Goal: Information Seeking & Learning: Learn about a topic

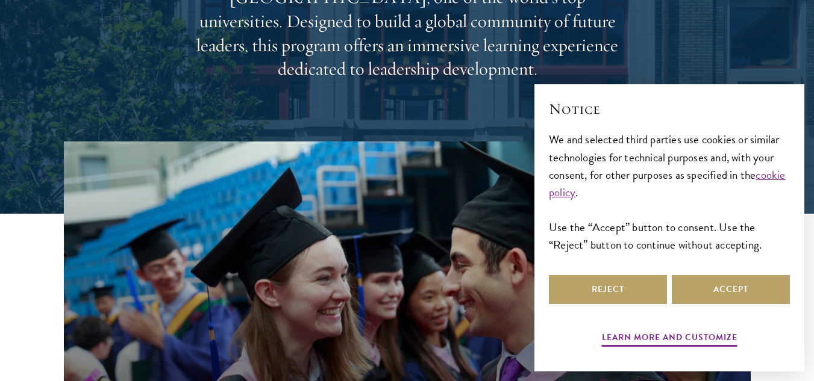
scroll to position [241, 0]
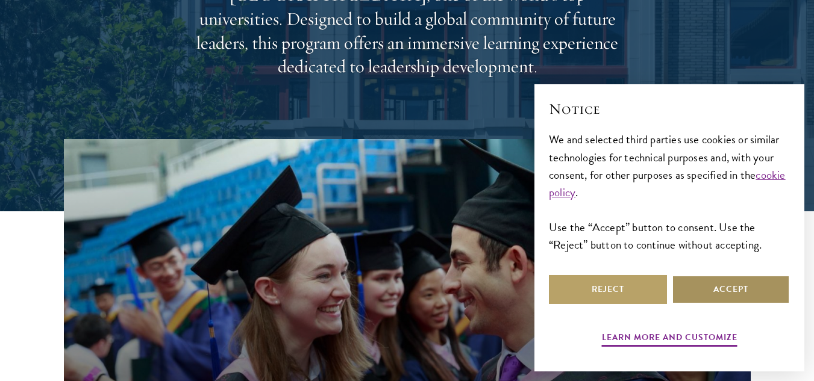
click at [715, 288] on button "Accept" at bounding box center [731, 289] width 118 height 29
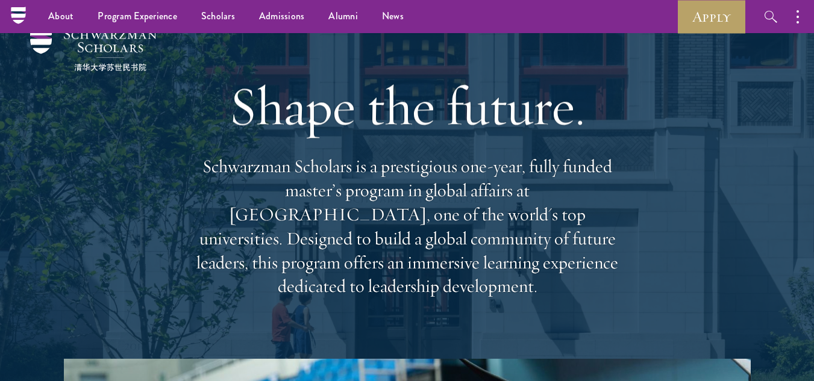
scroll to position [0, 0]
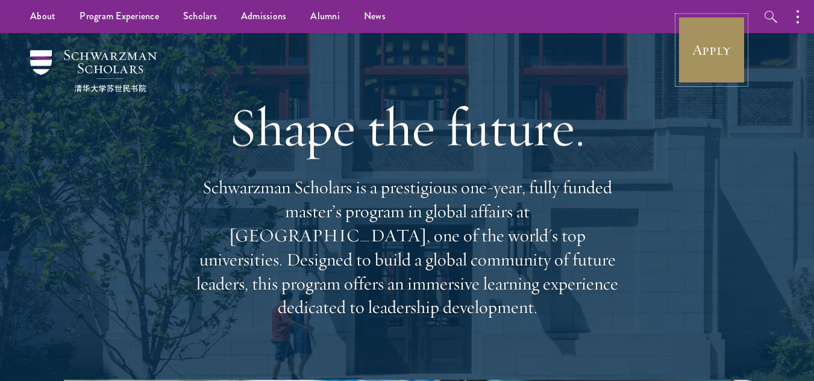
click at [713, 30] on link "Apply" at bounding box center [711, 49] width 67 height 67
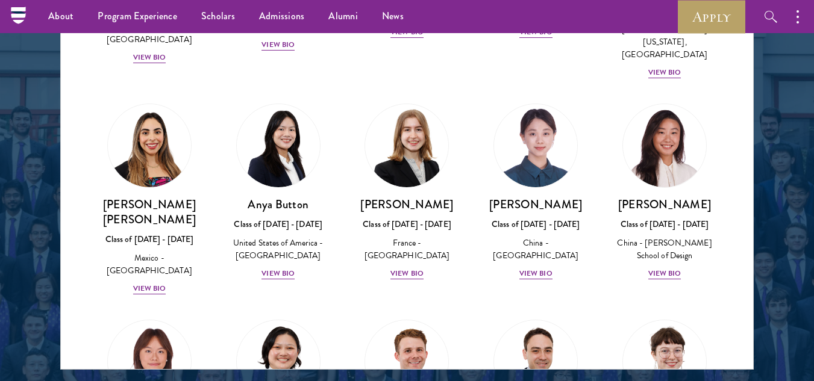
scroll to position [904, 0]
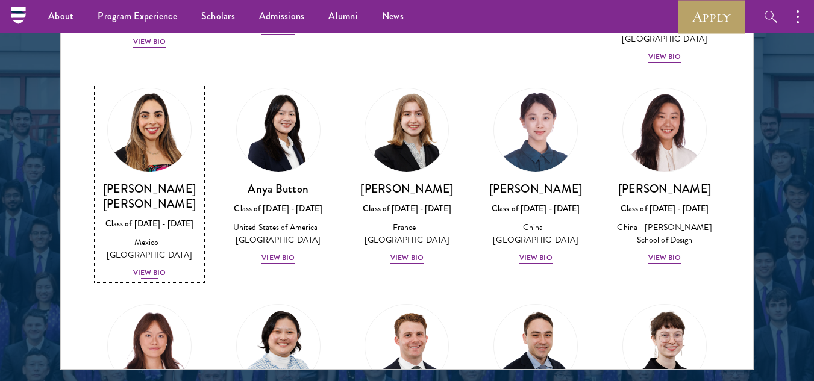
click at [161, 267] on div "View Bio" at bounding box center [149, 272] width 33 height 11
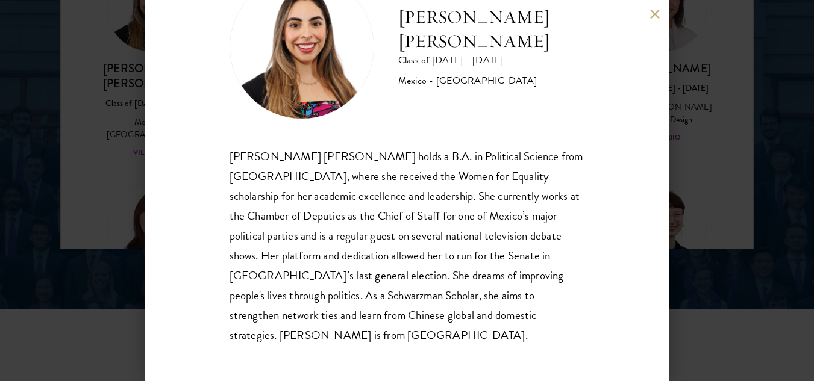
scroll to position [1747, 0]
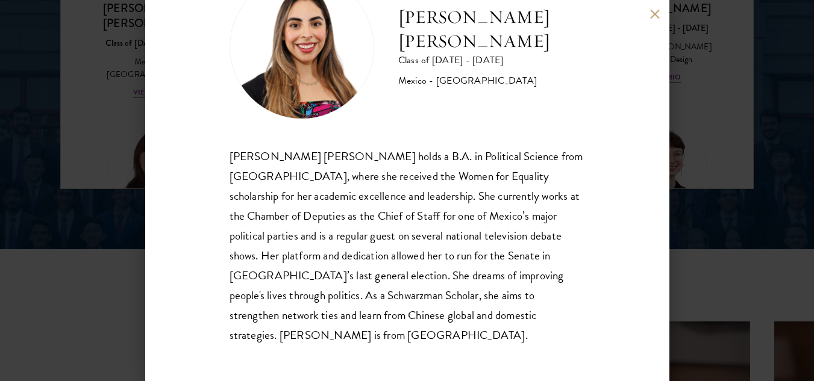
click at [734, 186] on div "Natalie Bravo Ortiz Class of 2025 - 2026 Mexico - Instituto Tecnológico Autónom…" at bounding box center [407, 190] width 814 height 381
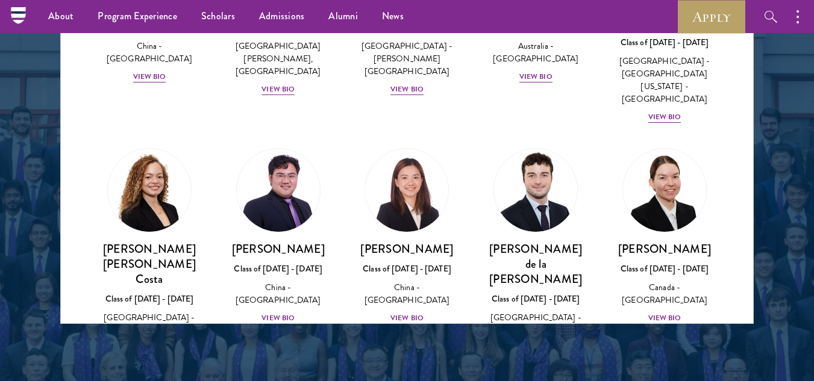
scroll to position [1325, 0]
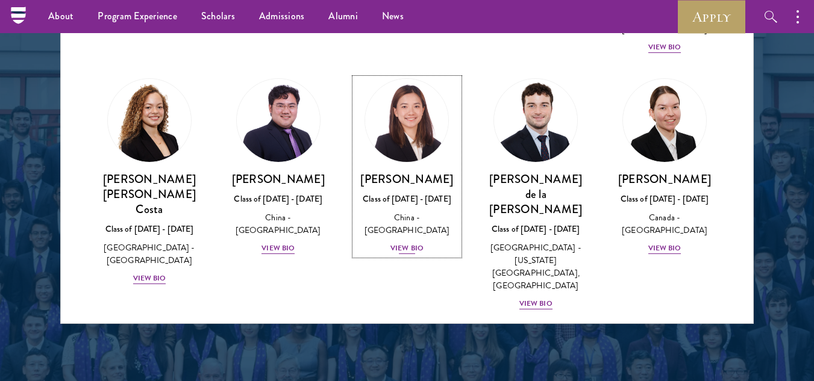
click at [404, 243] on div "View Bio" at bounding box center [406, 248] width 33 height 11
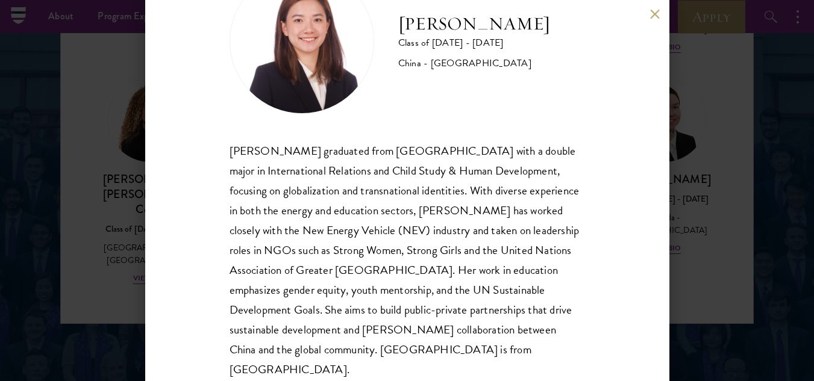
scroll to position [81, 0]
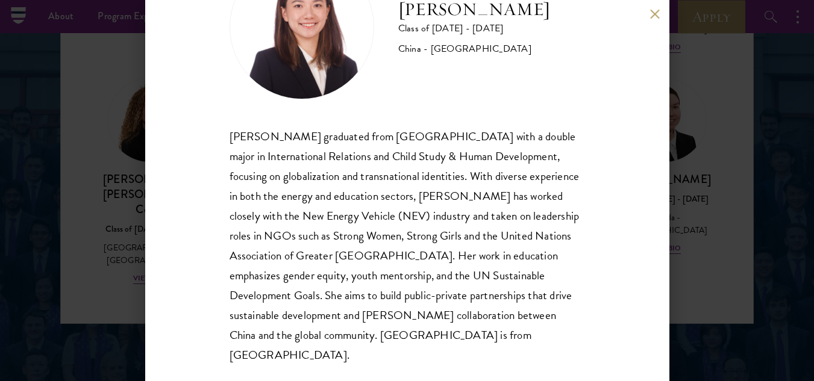
click at [723, 161] on div "Shiqian Cui Class of 2025 - 2026 China - Tufts University Shiqian Cui graduated…" at bounding box center [407, 190] width 814 height 381
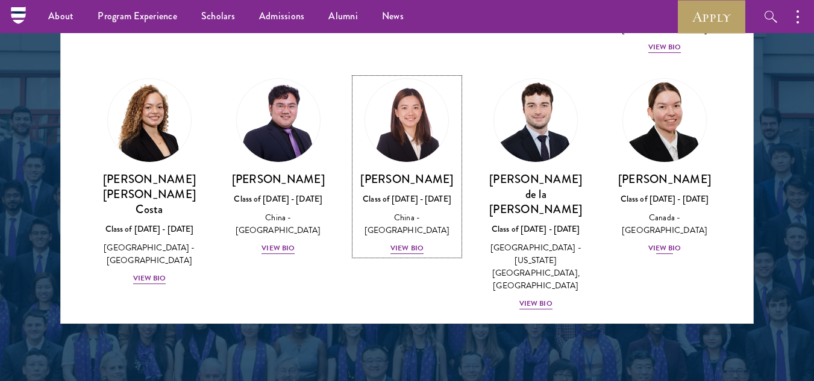
scroll to position [1265, 0]
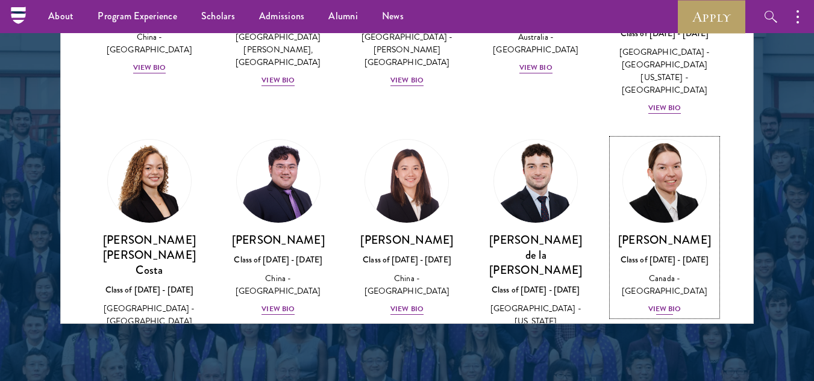
click at [650, 304] on div "View Bio" at bounding box center [664, 309] width 33 height 11
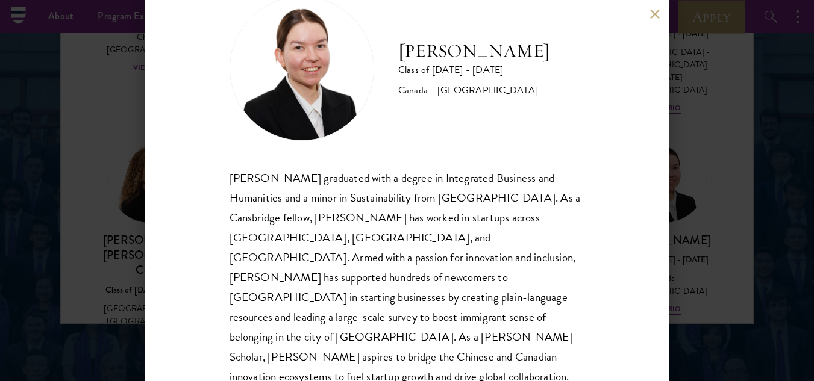
scroll to position [60, 0]
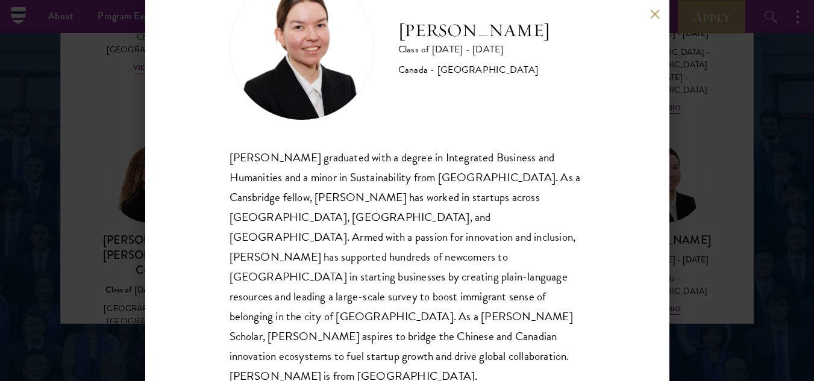
click at [708, 199] on div "Maria Edison Class of 2025 - 2026 Canada - McMaster University Maria Edison gra…" at bounding box center [407, 190] width 814 height 381
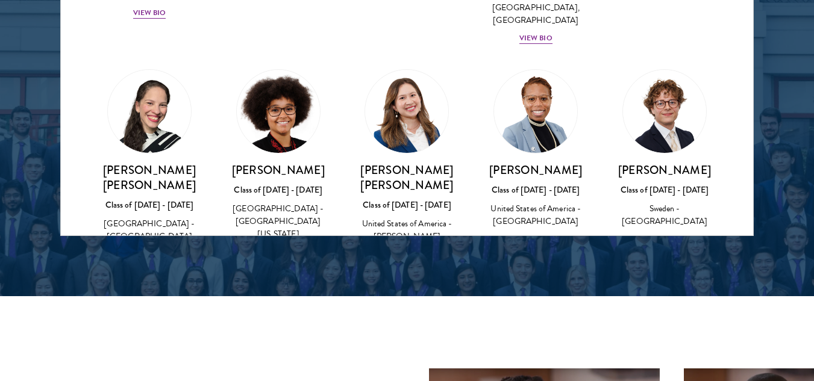
scroll to position [1506, 0]
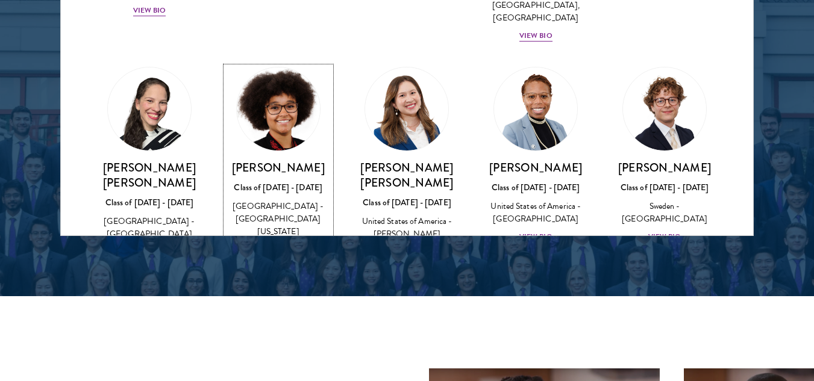
click at [275, 244] on div "View Bio" at bounding box center [277, 249] width 33 height 11
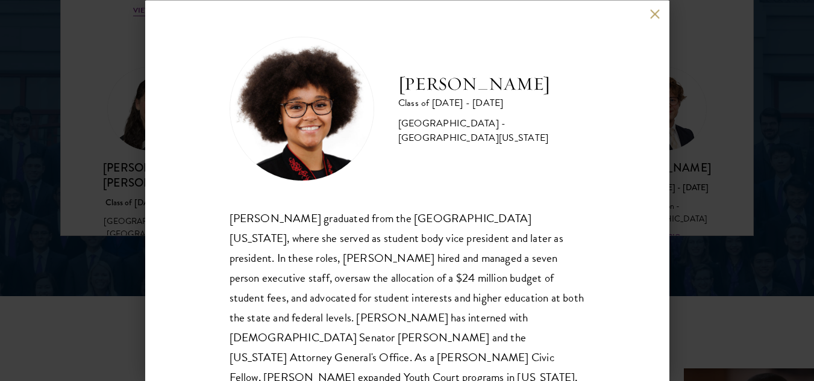
scroll to position [42, 0]
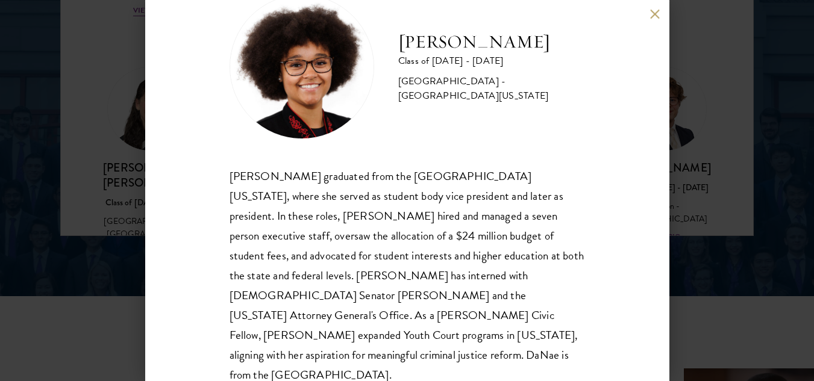
click at [658, 16] on button at bounding box center [655, 14] width 10 height 10
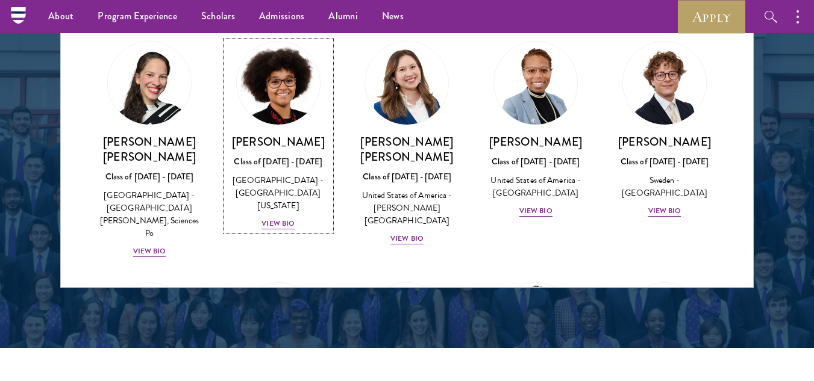
scroll to position [1807, 0]
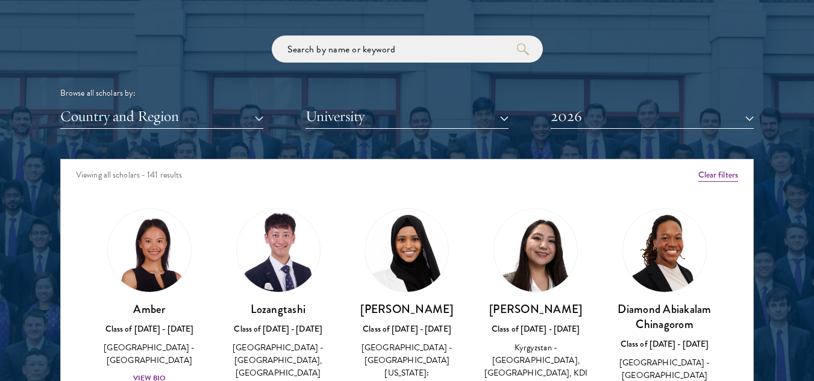
scroll to position [1506, 0]
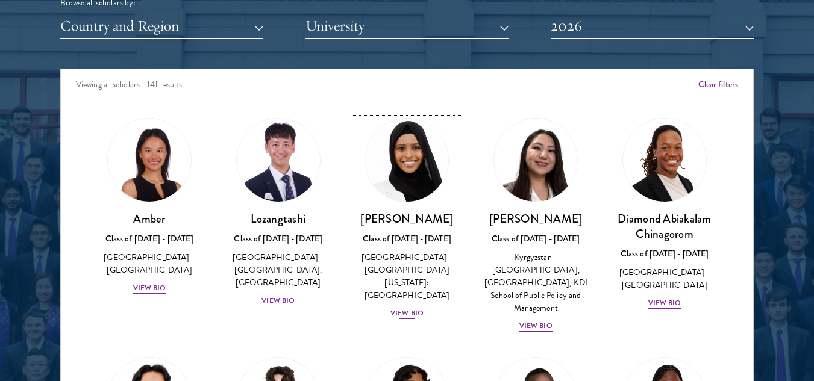
click at [408, 308] on div "View Bio" at bounding box center [406, 313] width 33 height 11
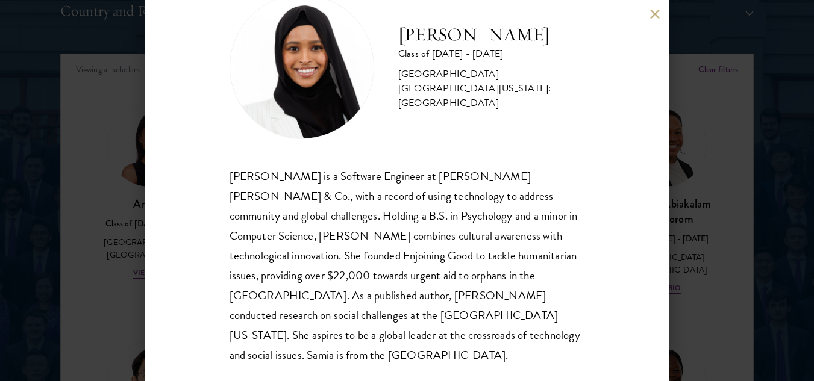
scroll to position [1566, 0]
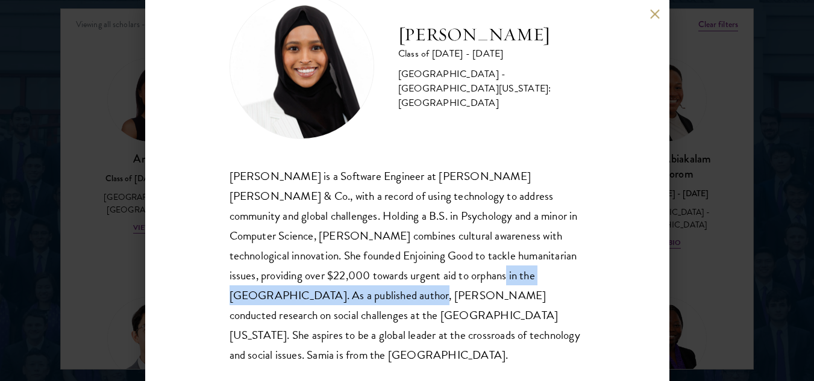
drag, startPoint x: 400, startPoint y: 274, endPoint x: 274, endPoint y: 299, distance: 128.9
click at [274, 299] on div "[PERSON_NAME] is a Software Engineer at [PERSON_NAME] [PERSON_NAME] & Co., with…" at bounding box center [407, 265] width 355 height 199
copy div "As a published author, [PERSON_NAME] conducted research o"
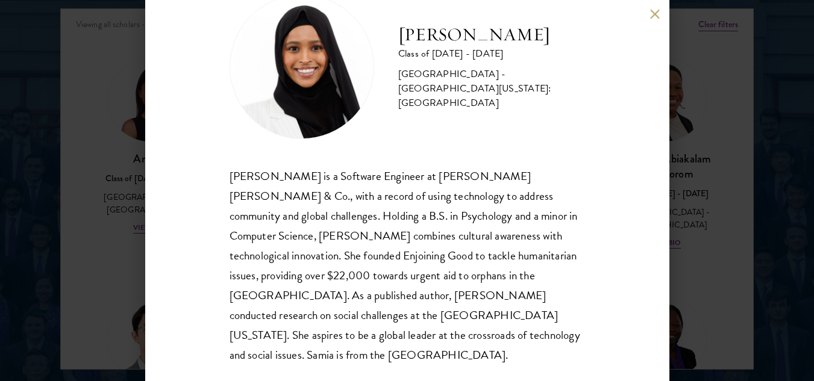
drag, startPoint x: 678, startPoint y: 169, endPoint x: 682, endPoint y: 183, distance: 13.7
click at [680, 169] on div "[PERSON_NAME] Class of [DATE] - [DATE] [GEOGRAPHIC_DATA] - [GEOGRAPHIC_DATA][US…" at bounding box center [407, 190] width 814 height 381
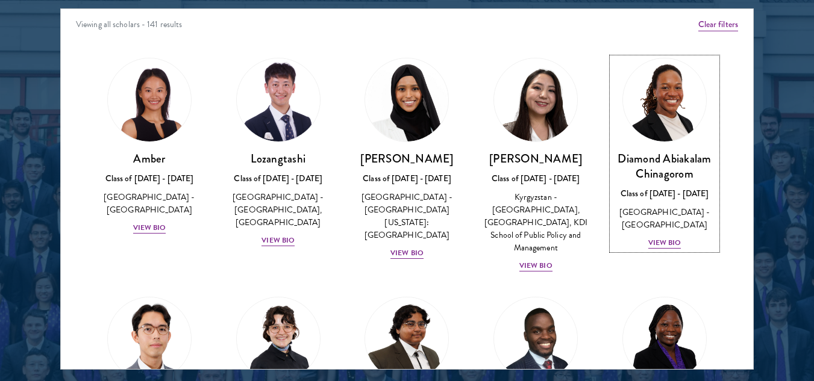
click at [682, 183] on div "Diamond Abiakalam [GEOGRAPHIC_DATA] Class of [DATE] - [DATE] [GEOGRAPHIC_DATA] …" at bounding box center [664, 200] width 105 height 99
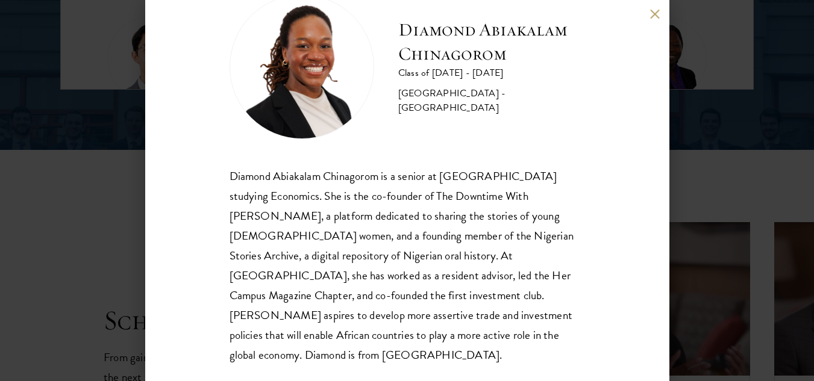
scroll to position [1868, 0]
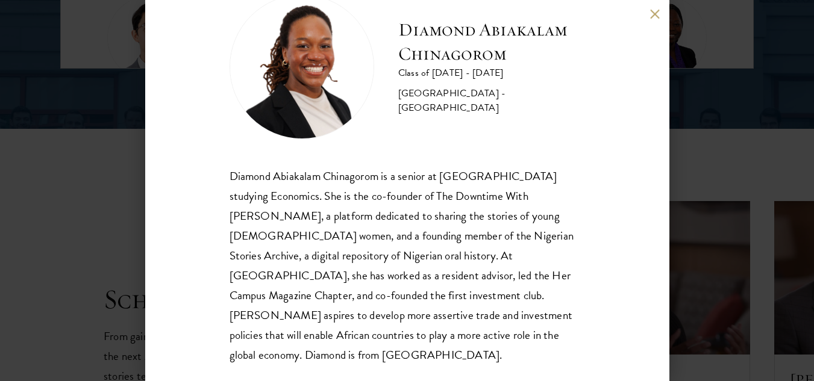
drag, startPoint x: 730, startPoint y: 196, endPoint x: 653, endPoint y: 14, distance: 197.6
click at [730, 195] on div "Diamond Abiakalam [GEOGRAPHIC_DATA] Class of [DATE] - [DATE] [GEOGRAPHIC_DATA] …" at bounding box center [407, 190] width 814 height 381
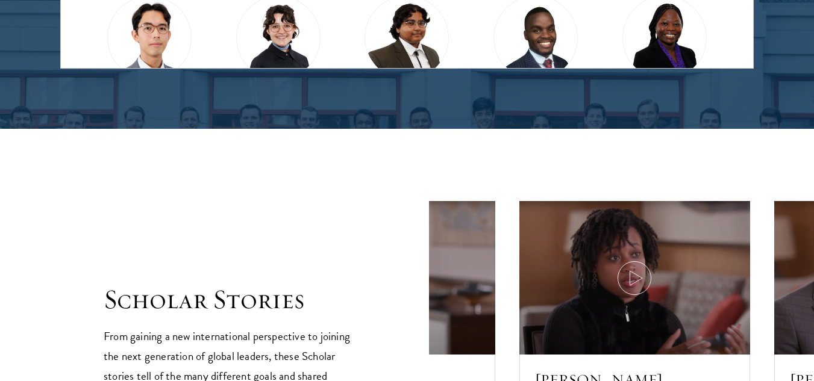
scroll to position [1528, 0]
